Goal: Download file/media

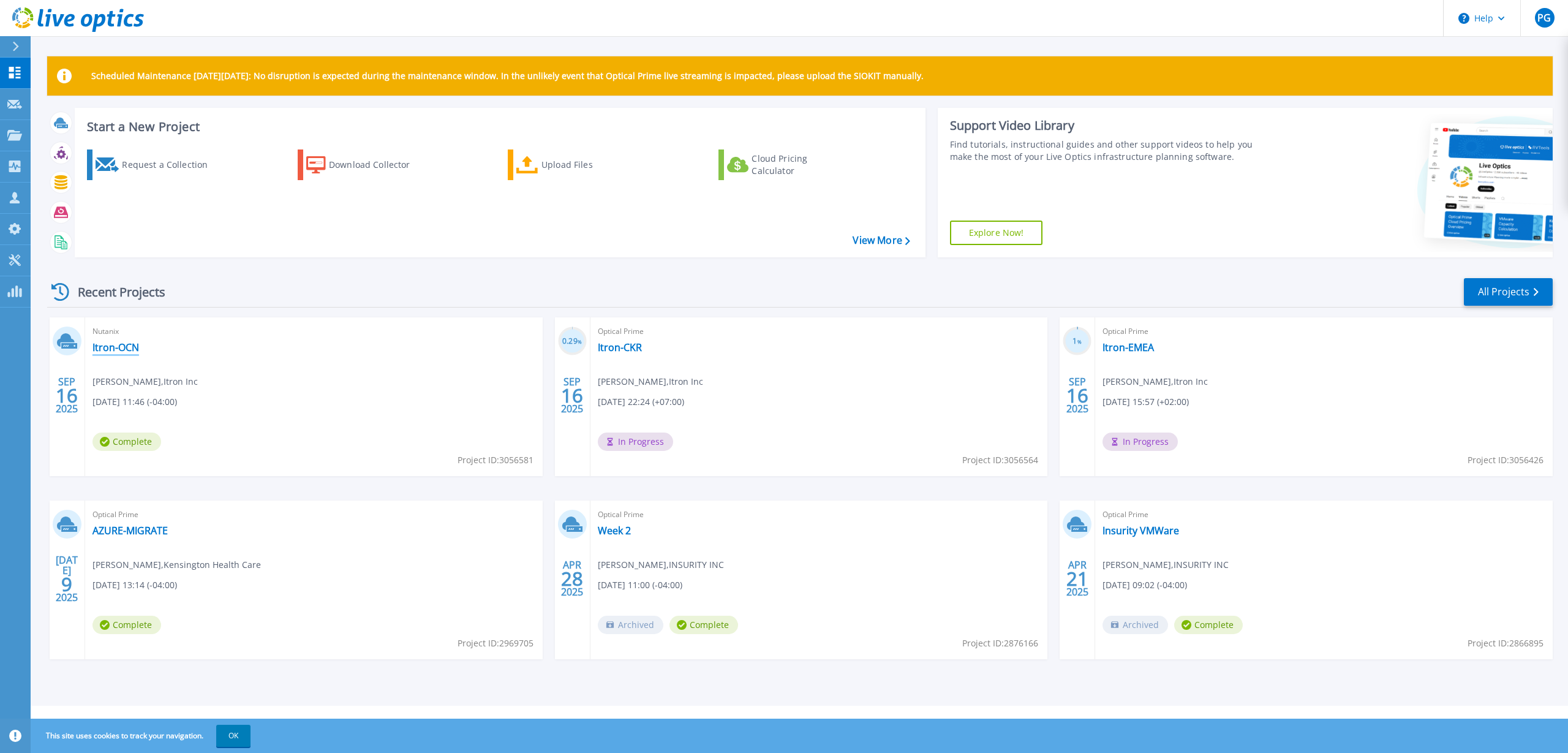
click at [109, 341] on link "Itron-OCN" at bounding box center [116, 347] width 47 height 12
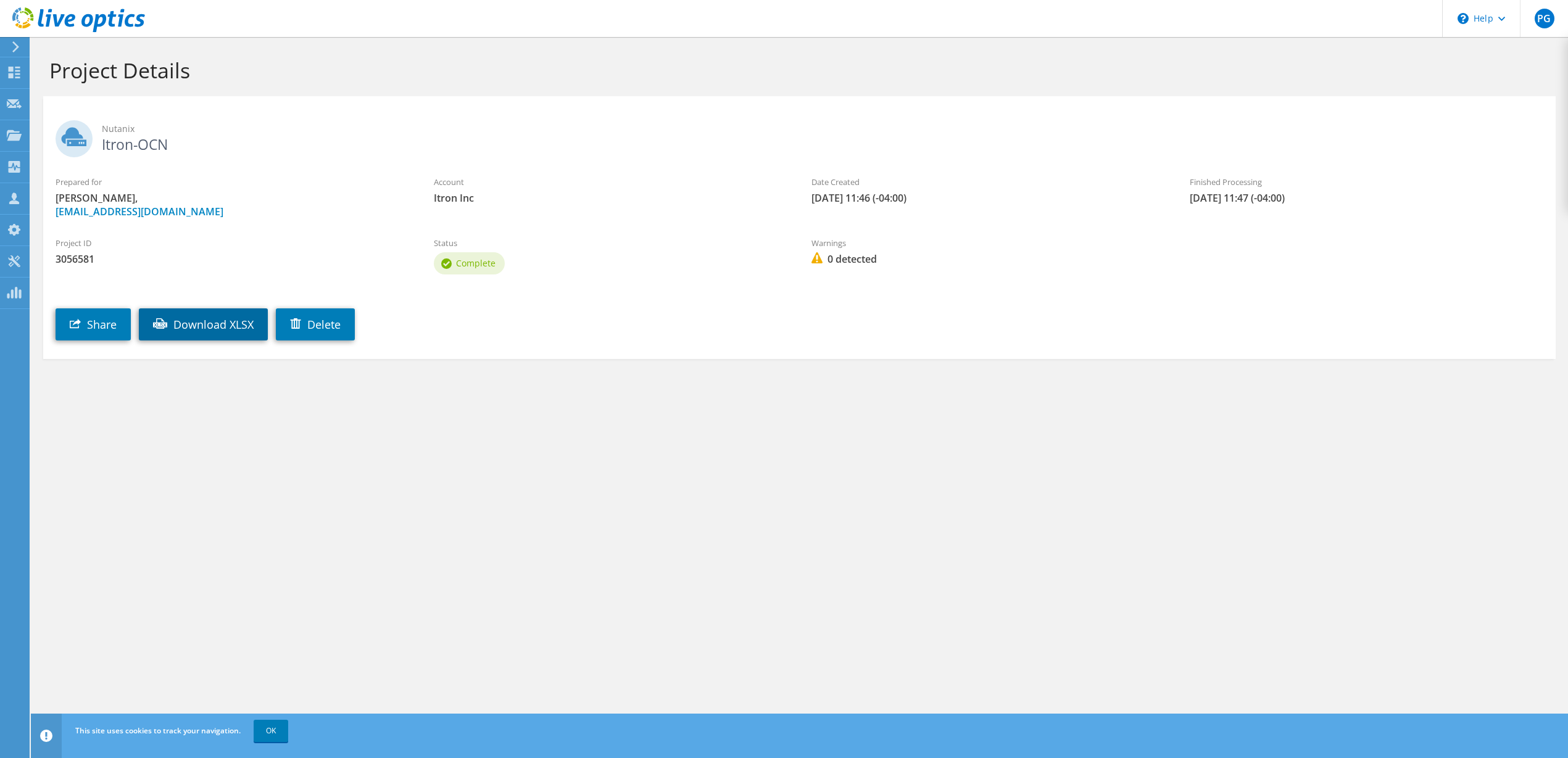
click at [219, 325] on link "Download XLSX" at bounding box center [204, 325] width 129 height 32
